Goal: Use online tool/utility: Utilize a website feature to perform a specific function

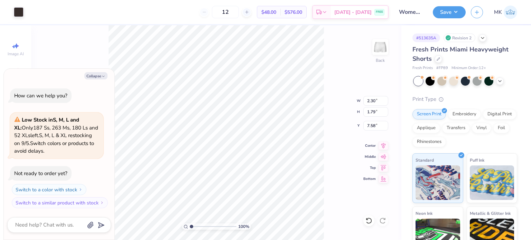
type textarea "x"
type input "6.37"
type textarea "x"
type input "3.59"
type input "2.80"
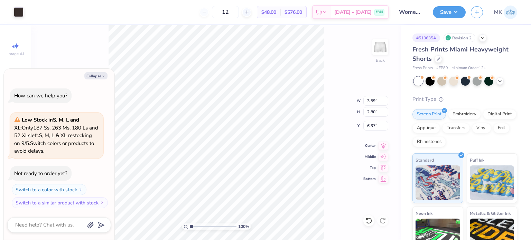
type textarea "x"
type input "6.83"
click at [334, 149] on div "100 % Back W 3.59 3.59 " H 2.80 2.80 " Y 6.83 6.83 " Center Middle Top Bottom" at bounding box center [216, 132] width 370 height 215
click at [450, 11] on button "Save" at bounding box center [449, 11] width 33 height 12
type textarea "x"
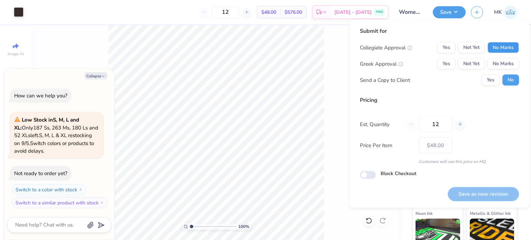
click at [499, 49] on button "No Marks" at bounding box center [502, 47] width 31 height 11
click at [502, 61] on button "No Marks" at bounding box center [502, 63] width 31 height 11
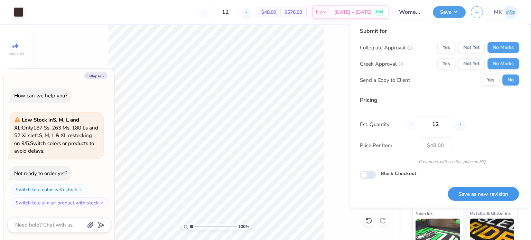
click at [480, 189] on button "Save as new revision" at bounding box center [482, 194] width 71 height 14
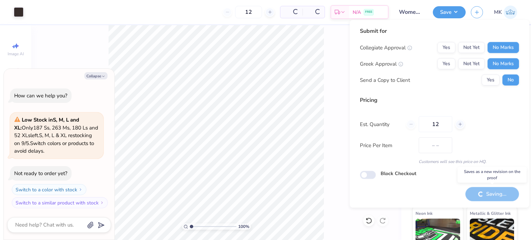
type input "$48.00"
type textarea "x"
type input "– –"
